Goal: Find contact information: Find contact information

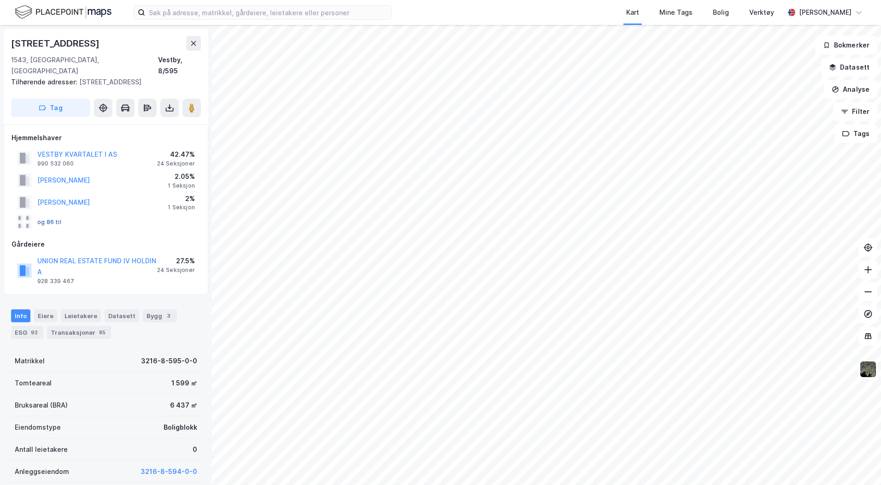
click at [0, 0] on button "og 86 til" at bounding box center [0, 0] width 0 height 0
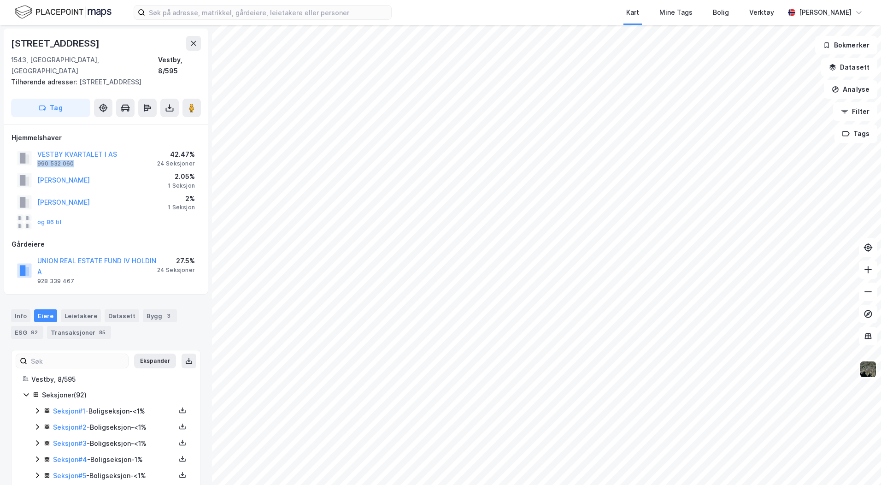
drag, startPoint x: 79, startPoint y: 153, endPoint x: 35, endPoint y: 153, distance: 44.7
click at [35, 153] on div "VESTBY KVARTALET I AS 990 532 060" at bounding box center [67, 158] width 100 height 18
copy div "990 532 060"
